Goal: Find contact information: Find contact information

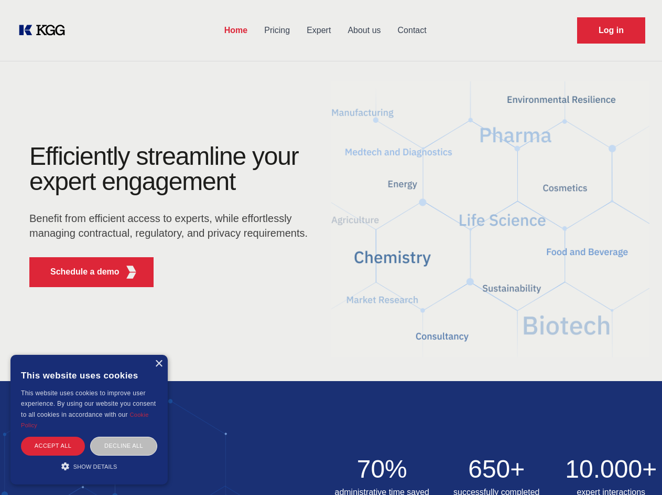
click at [331, 247] on div "Efficiently streamline your expert engagement Benefit from efficient access to …" at bounding box center [172, 220] width 319 height 152
click at [79, 272] on p "Schedule a demo" at bounding box center [84, 271] width 69 height 13
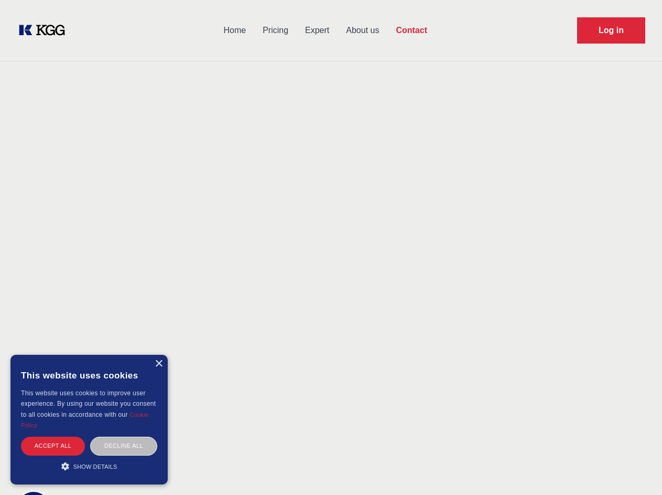
click at [158, 363] on div "× This website uses cookies This website uses cookies to improve user experienc…" at bounding box center [88, 420] width 157 height 130
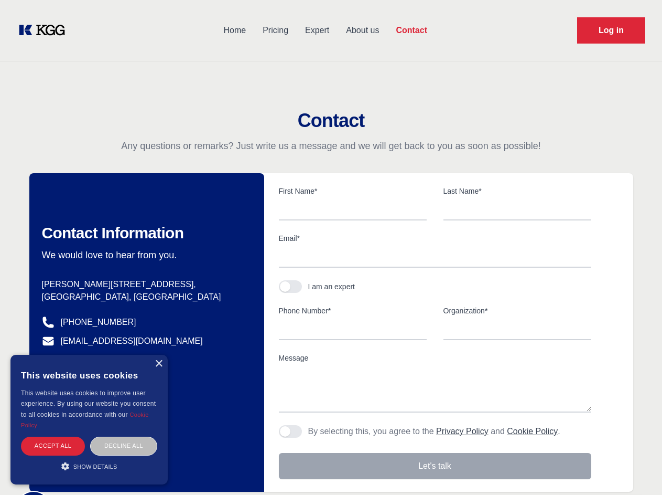
click at [53, 445] on div "Accept all" at bounding box center [53, 445] width 64 height 18
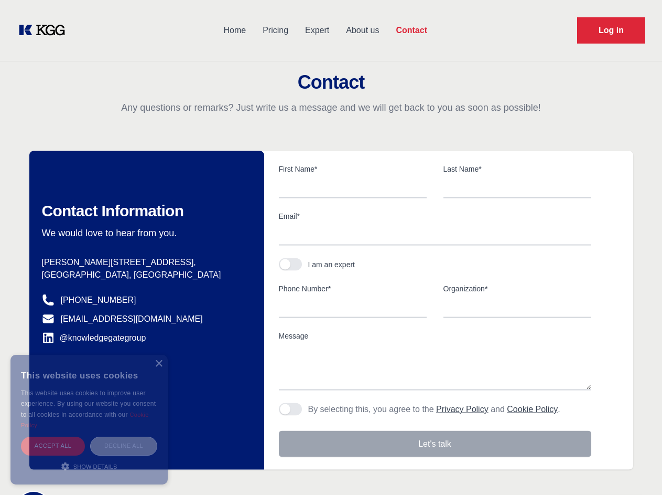
click at [124, 445] on div "Decline all" at bounding box center [123, 445] width 67 height 18
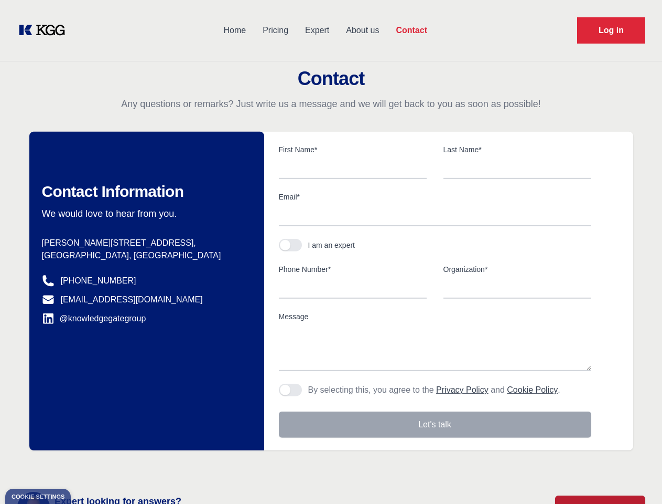
click at [89, 466] on main "Contact Any questions or remarks? Just write us a message and we will get back …" at bounding box center [331, 273] width 662 height 546
